Goal: Task Accomplishment & Management: Complete application form

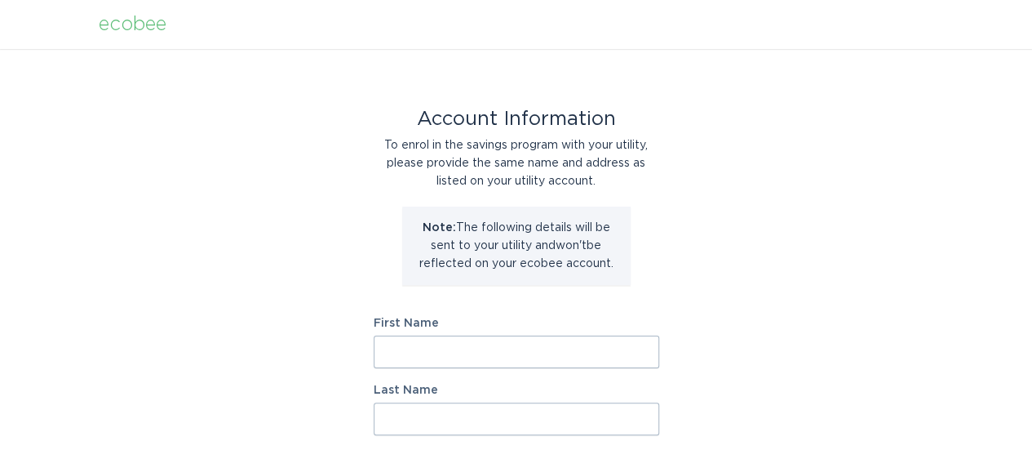
click at [408, 346] on input "First Name" at bounding box center [517, 351] width 286 height 33
type input "[PERSON_NAME]"
type input "Staadecker"
type input "[STREET_ADDRESS][PERSON_NAME]"
select select "US"
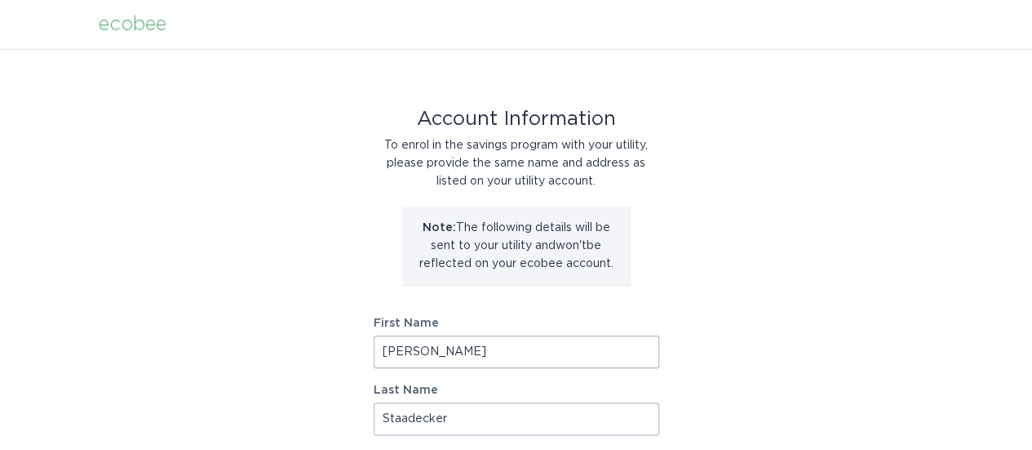
type input "[GEOGRAPHIC_DATA]"
type input "02472"
select select "MA"
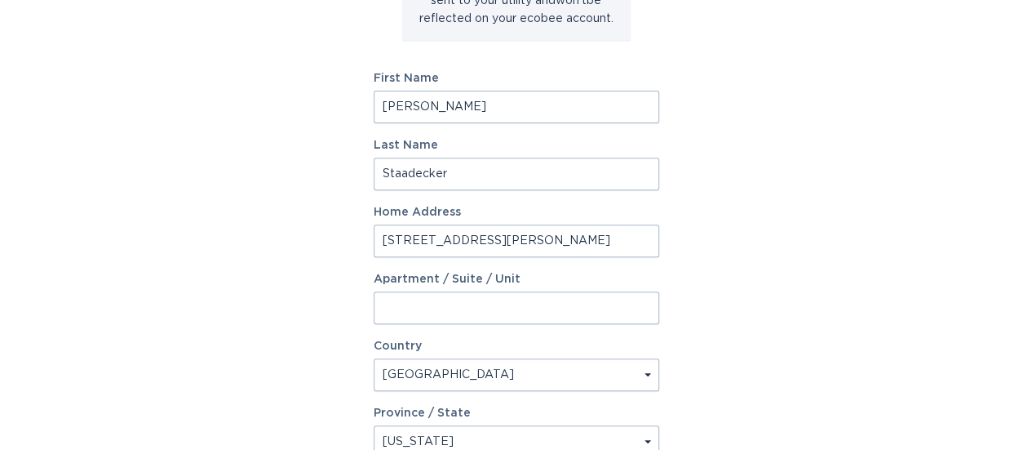
scroll to position [326, 0]
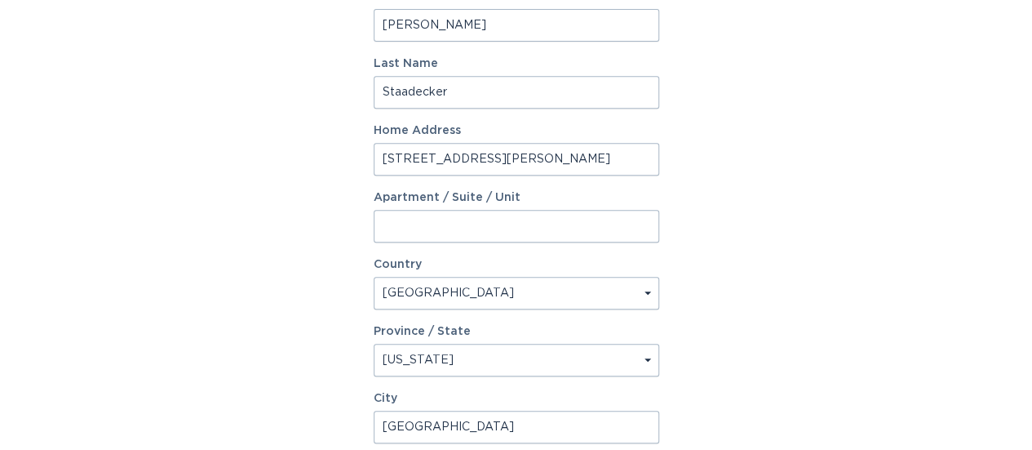
click at [440, 233] on input "Apartment / Suite / Unit" at bounding box center [517, 226] width 286 height 33
type input "#1"
click at [850, 295] on div "Account Information To enrol in the savings program with your utility, please p…" at bounding box center [516, 174] width 1032 height 902
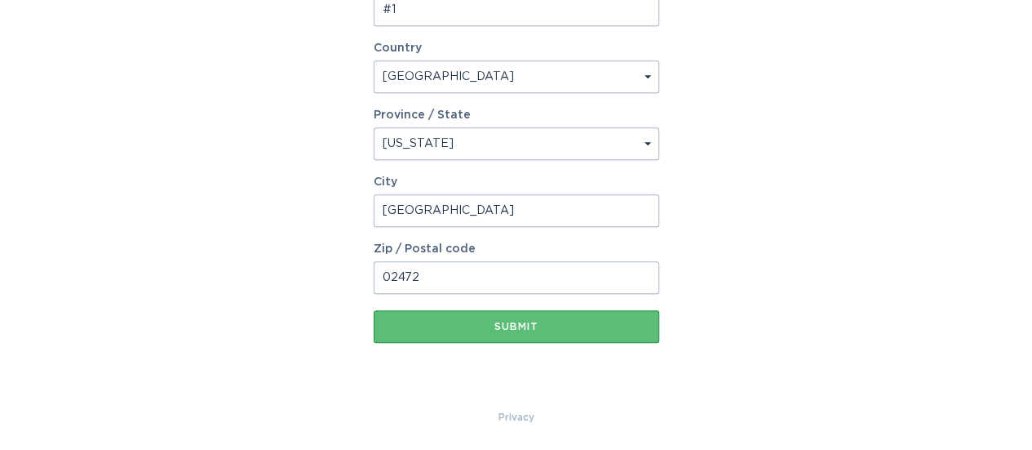
scroll to position [544, 0]
click at [514, 326] on div "Submit" at bounding box center [516, 326] width 269 height 10
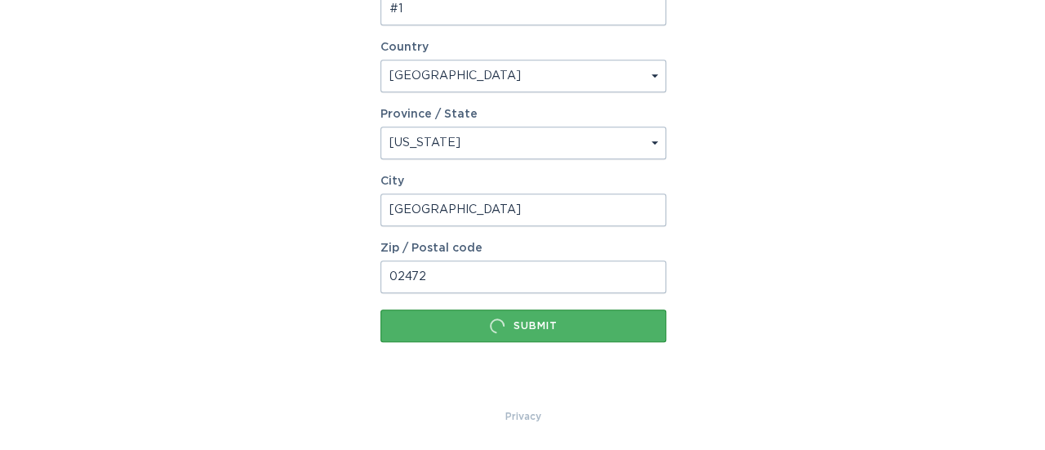
scroll to position [0, 0]
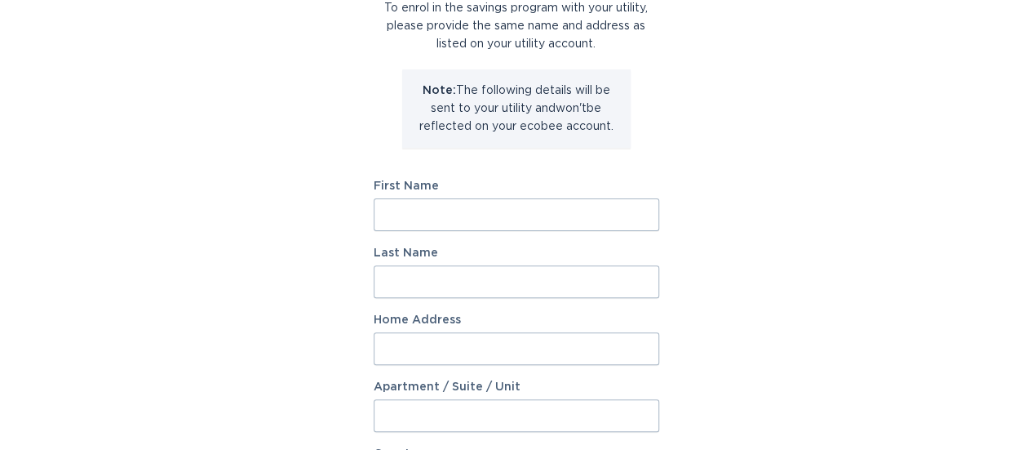
scroll to position [163, 0]
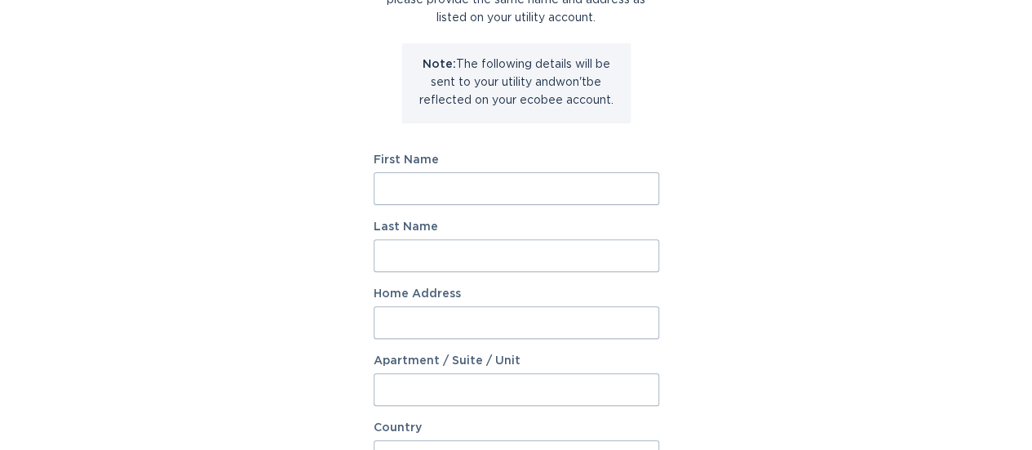
click at [446, 197] on input "First Name" at bounding box center [517, 188] width 286 height 33
type input "[PERSON_NAME]"
type input "Staadecker"
type input "[STREET_ADDRESS][PERSON_NAME]"
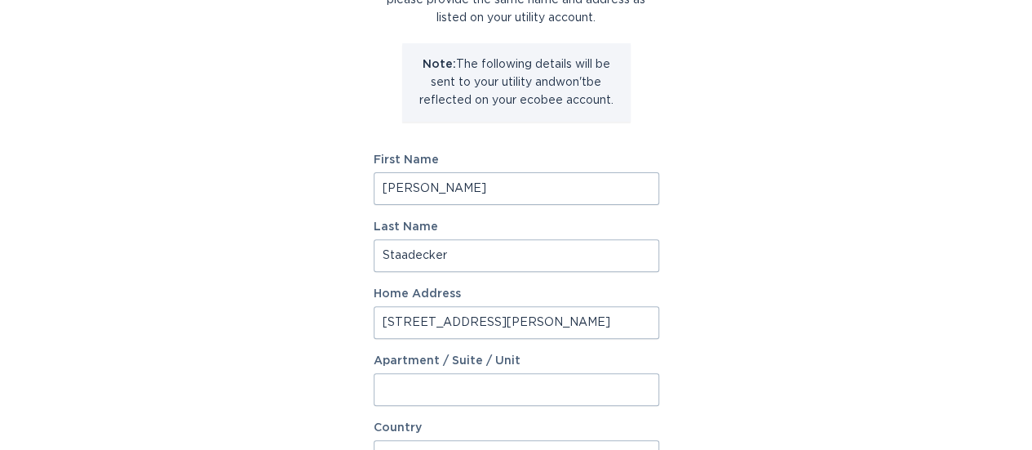
select select "US"
type input "[GEOGRAPHIC_DATA]"
type input "02472"
select select "MA"
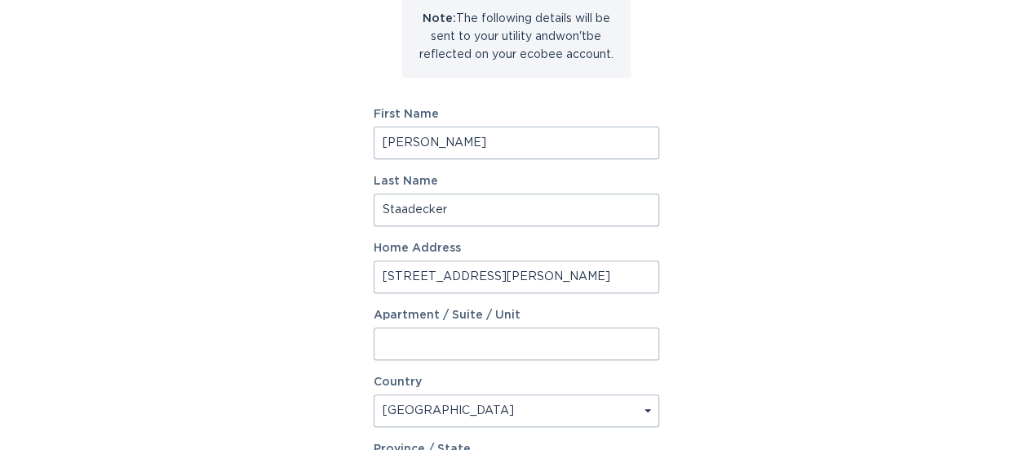
scroll to position [245, 0]
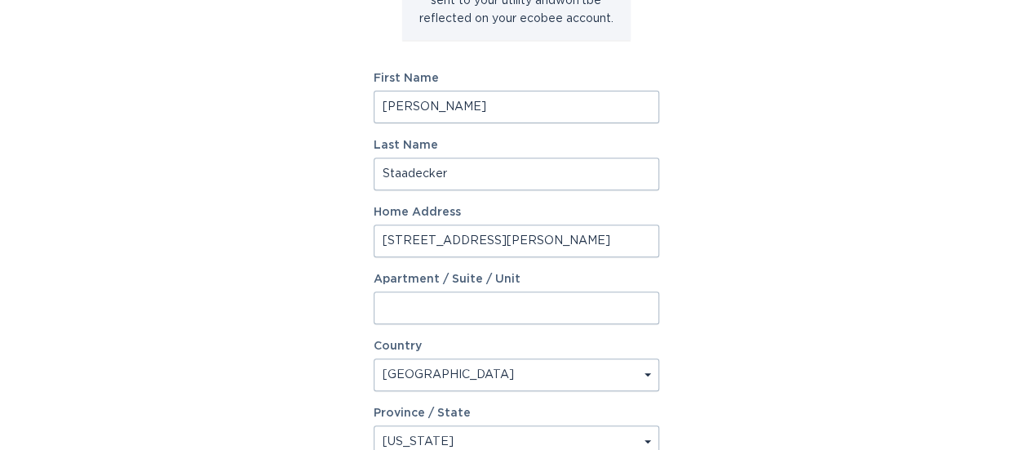
click at [508, 313] on input "Apartment / Suite / Unit" at bounding box center [517, 307] width 286 height 33
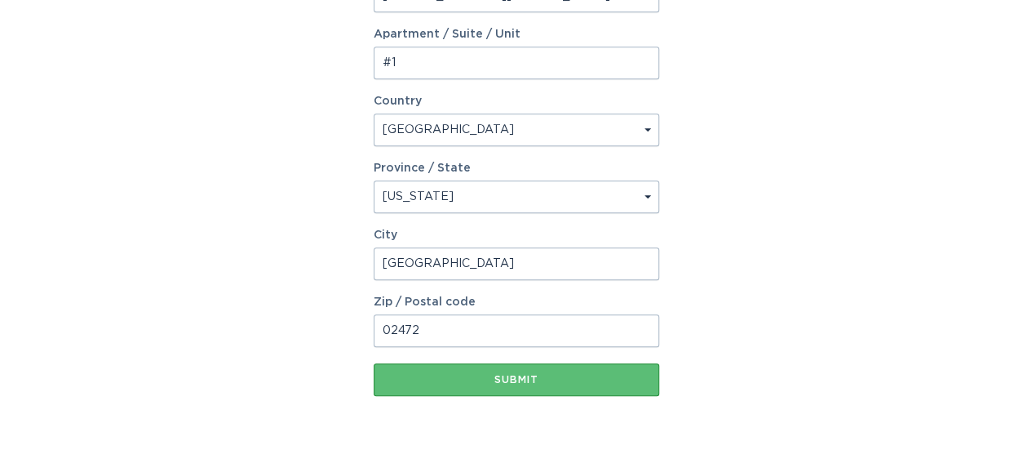
scroll to position [544, 0]
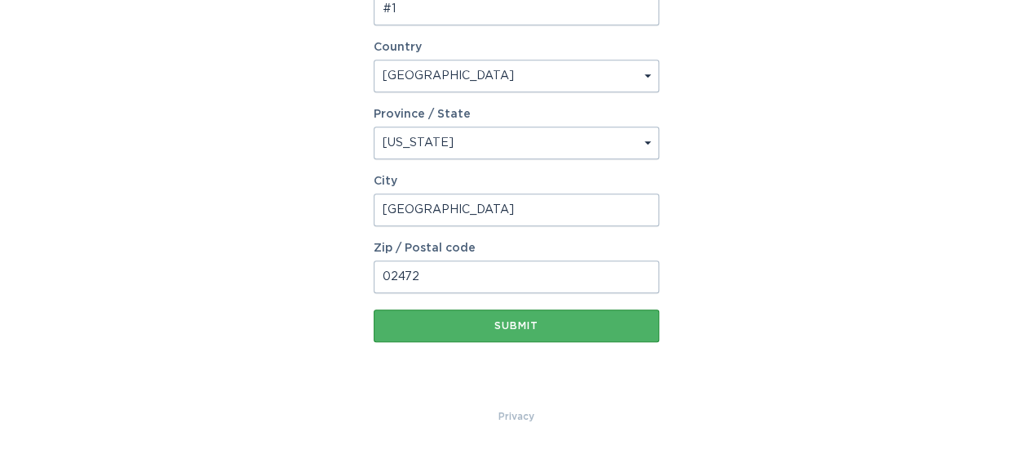
type input "#1"
click at [466, 333] on button "Submit" at bounding box center [517, 325] width 286 height 33
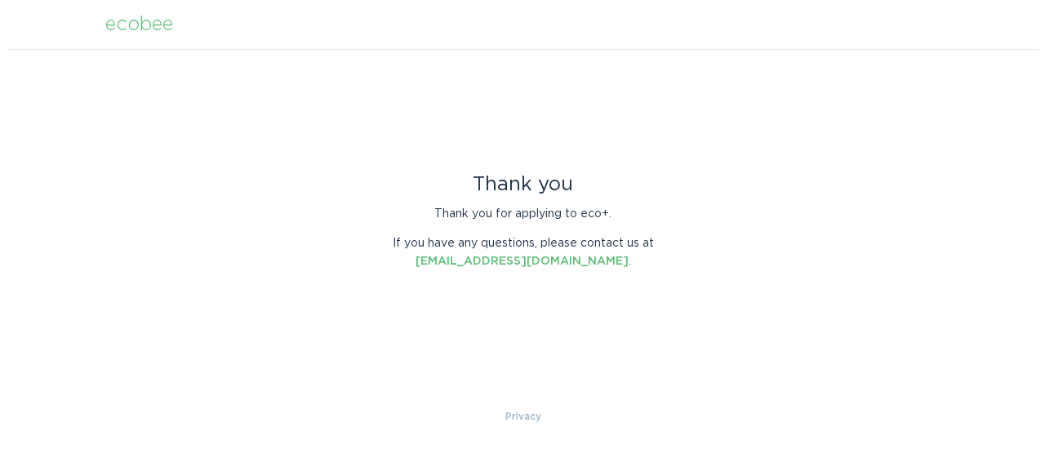
scroll to position [0, 0]
